Goal: Share content: Share content

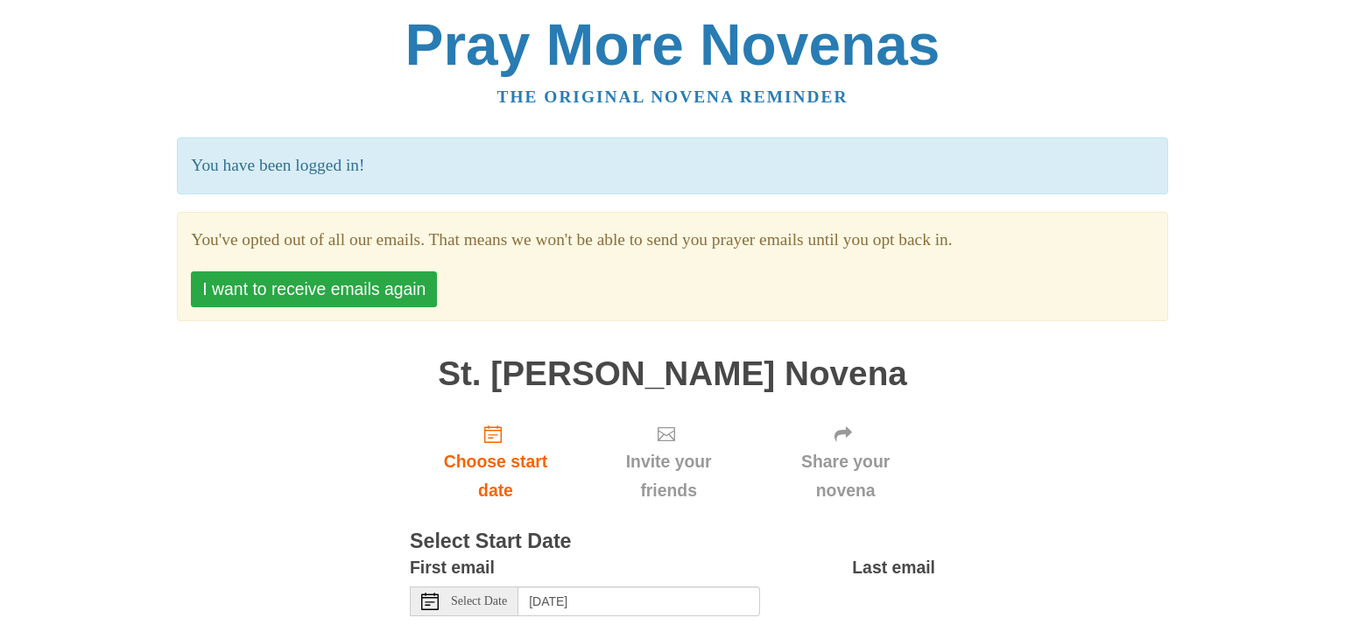
click at [407, 289] on button "I want to receive emails again" at bounding box center [314, 289] width 246 height 36
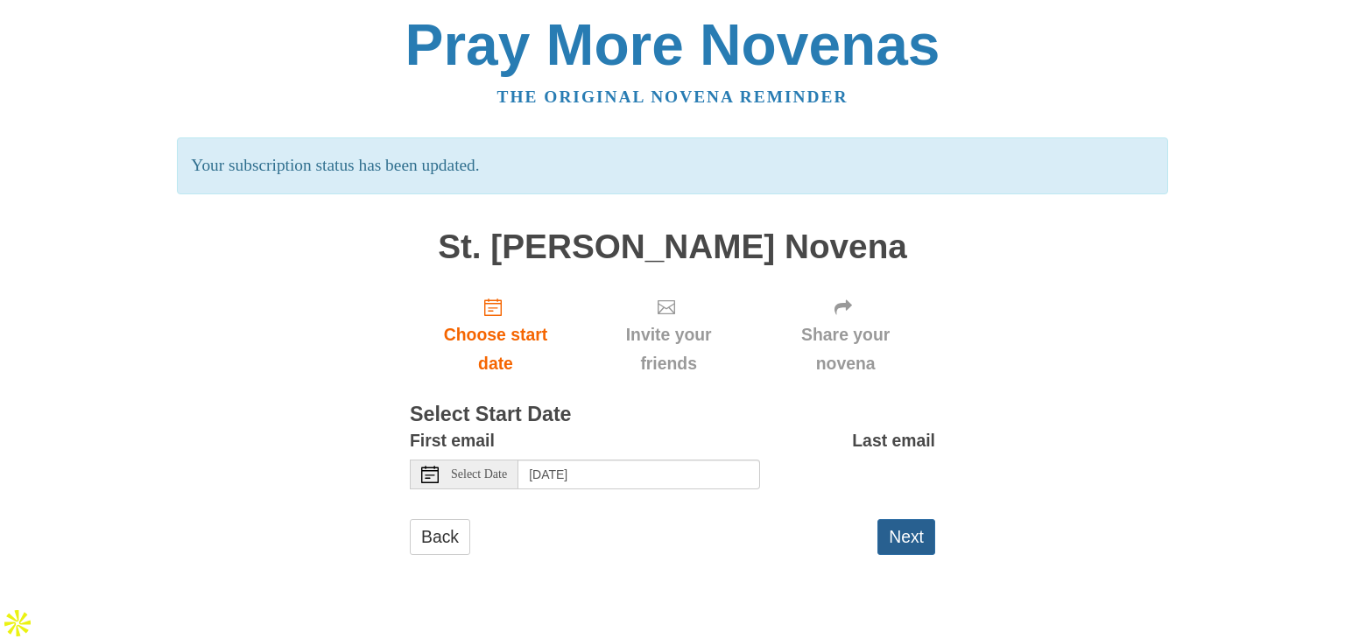
click at [908, 544] on button "Next" at bounding box center [906, 537] width 58 height 36
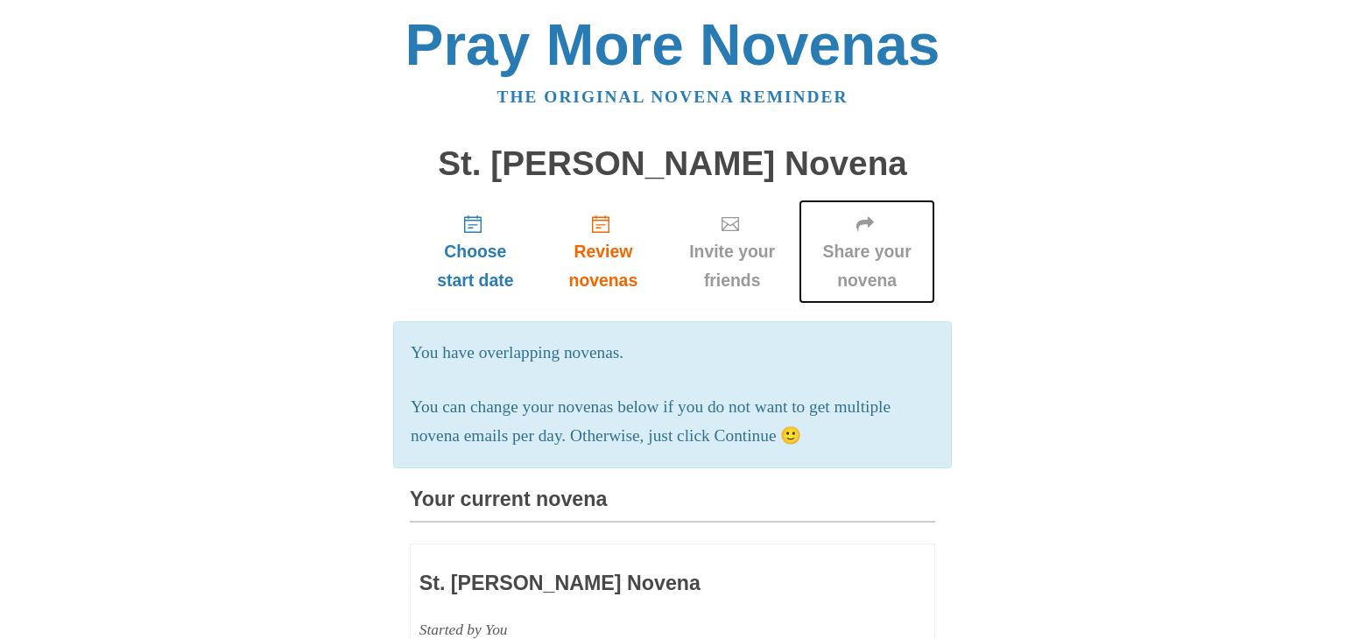
click at [867, 232] on icon "Share your novena" at bounding box center [865, 224] width 18 height 18
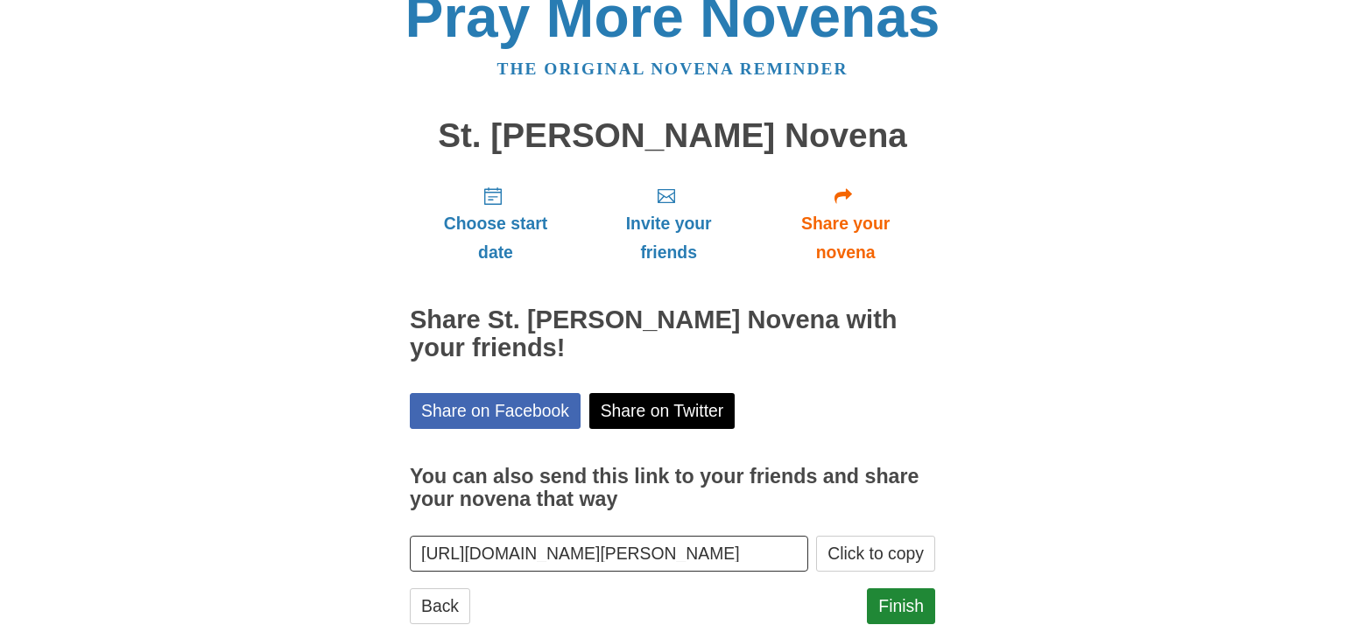
scroll to position [63, 0]
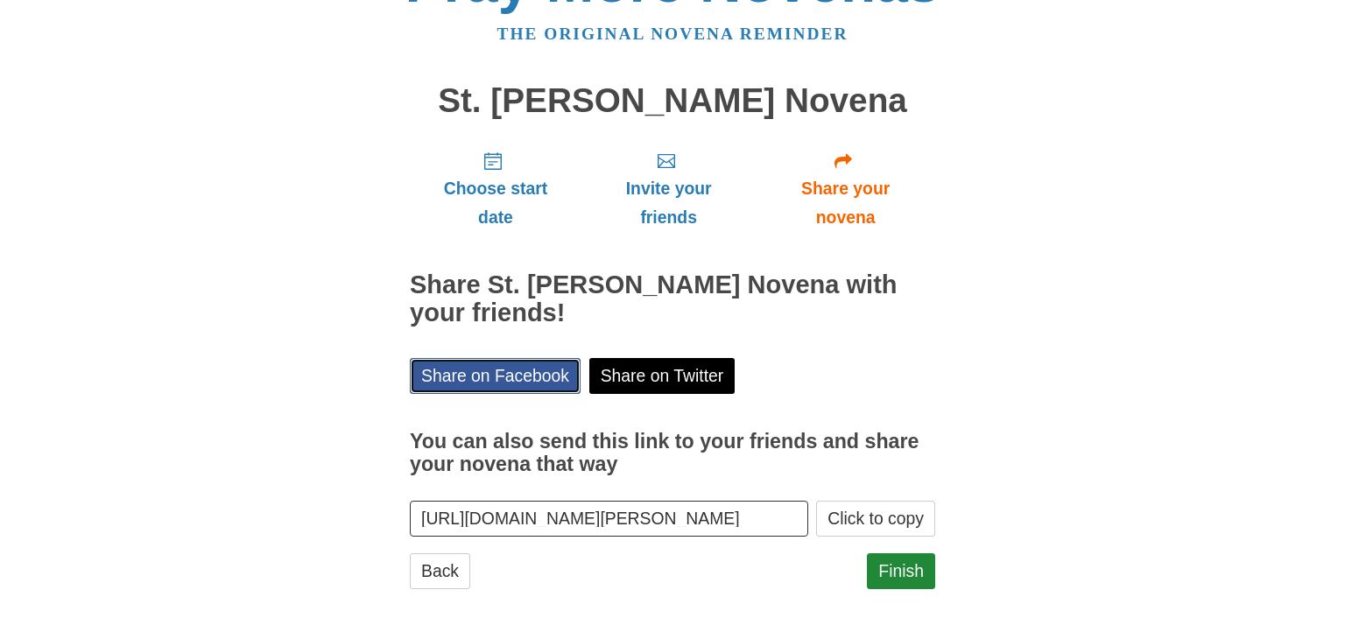
click at [542, 370] on link "Share on Facebook" at bounding box center [495, 376] width 171 height 36
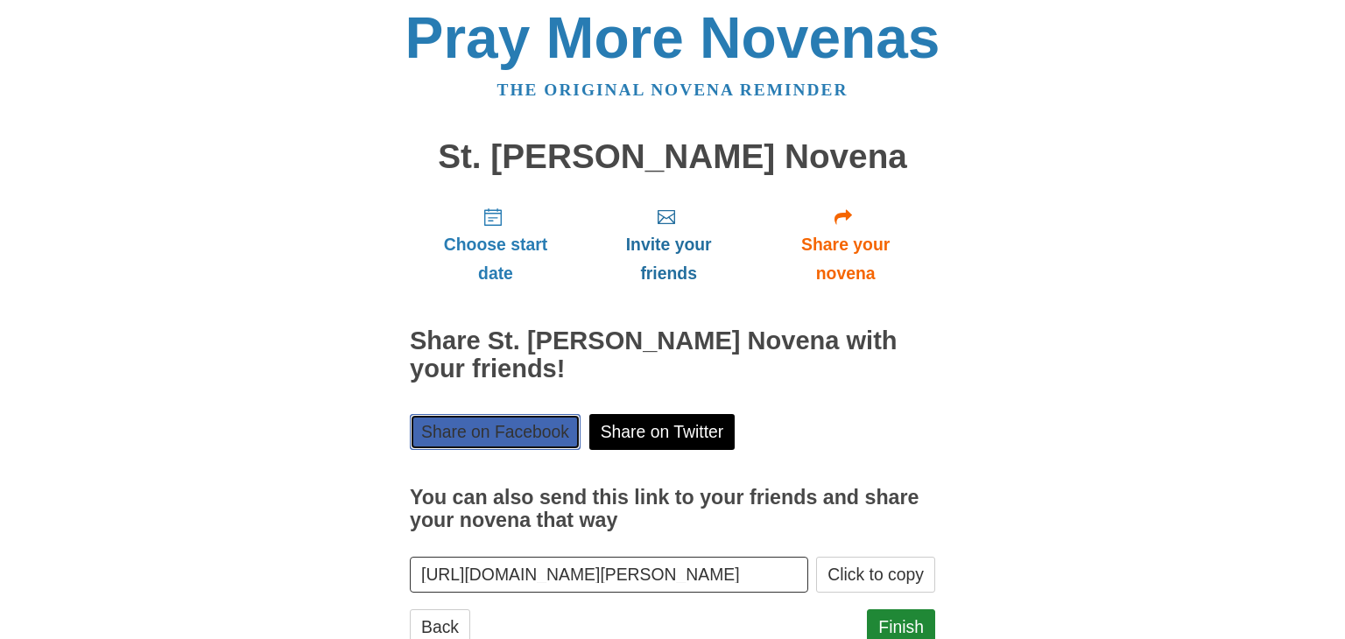
scroll to position [0, 0]
